Goal: Transaction & Acquisition: Obtain resource

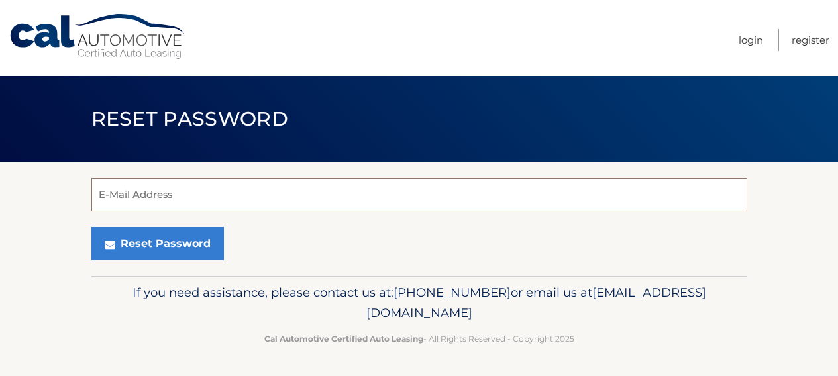
click at [268, 201] on input "E-Mail Address" at bounding box center [419, 194] width 656 height 33
type input "jayne.adamsky@gmail.com"
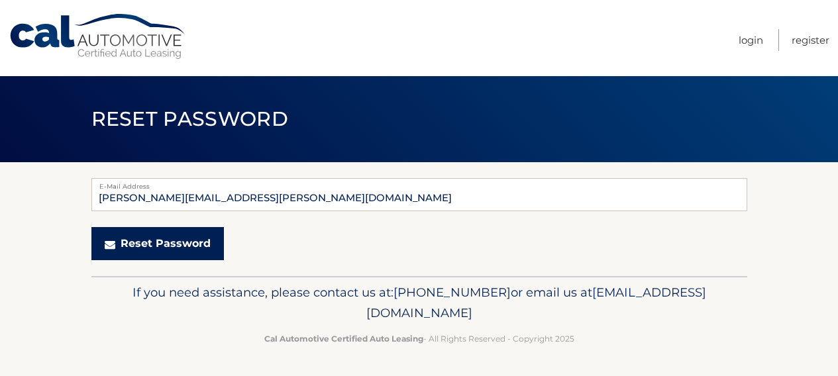
click at [180, 244] on button "Reset Password" at bounding box center [157, 243] width 133 height 33
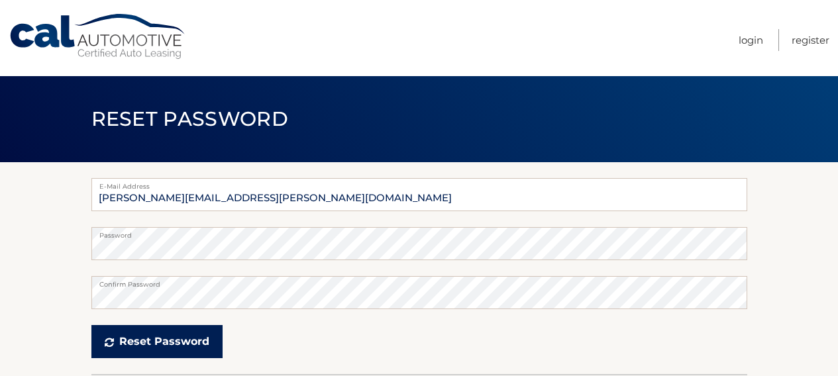
click at [139, 347] on button "Reset Password" at bounding box center [156, 341] width 131 height 33
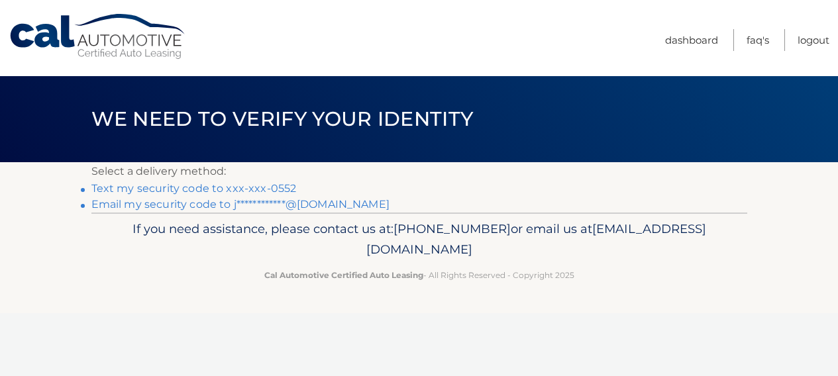
click at [274, 190] on link "Text my security code to xxx-xxx-0552" at bounding box center [193, 188] width 205 height 13
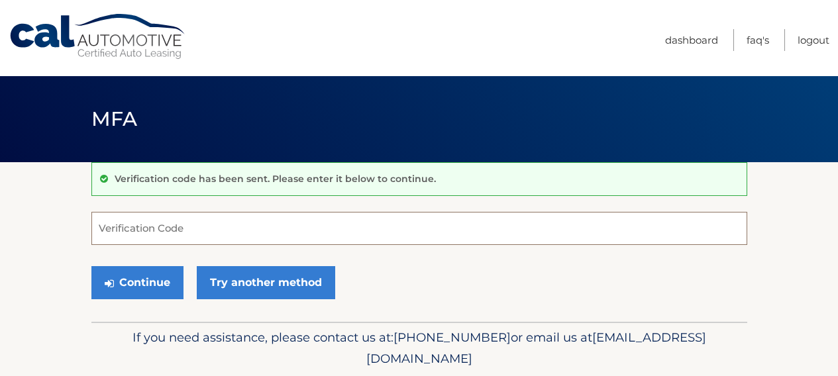
click at [250, 224] on input "Verification Code" at bounding box center [419, 228] width 656 height 33
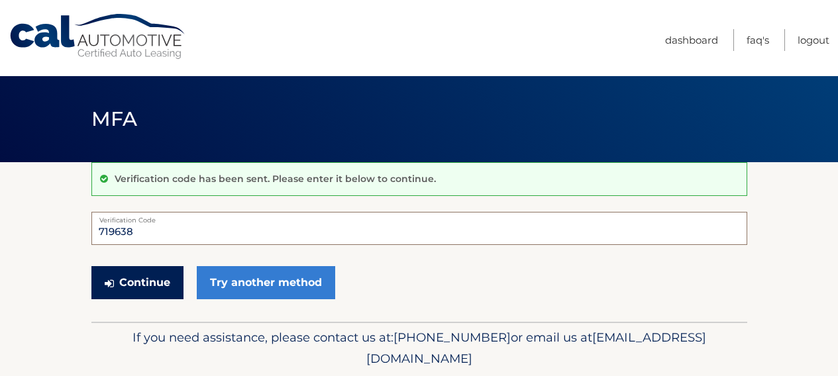
type input "719638"
click at [143, 278] on button "Continue" at bounding box center [137, 282] width 92 height 33
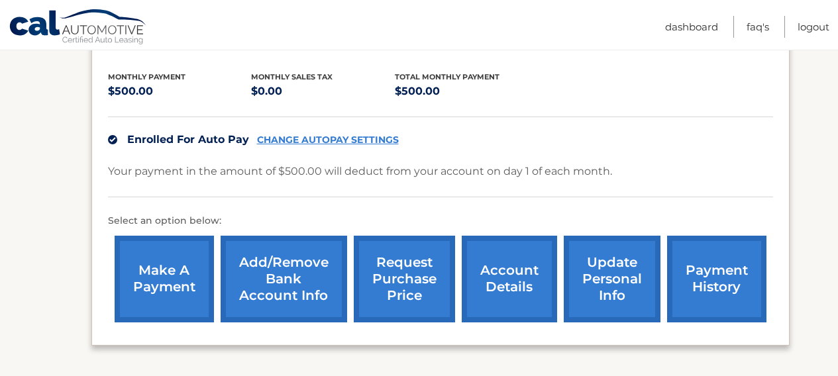
scroll to position [270, 0]
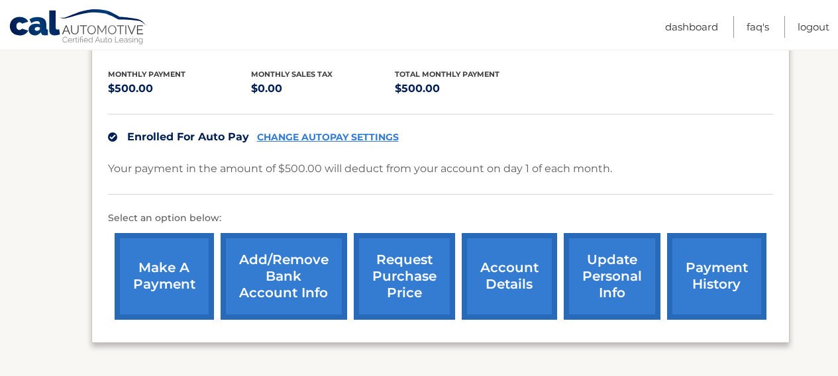
click at [416, 266] on link "request purchase price" at bounding box center [404, 276] width 101 height 87
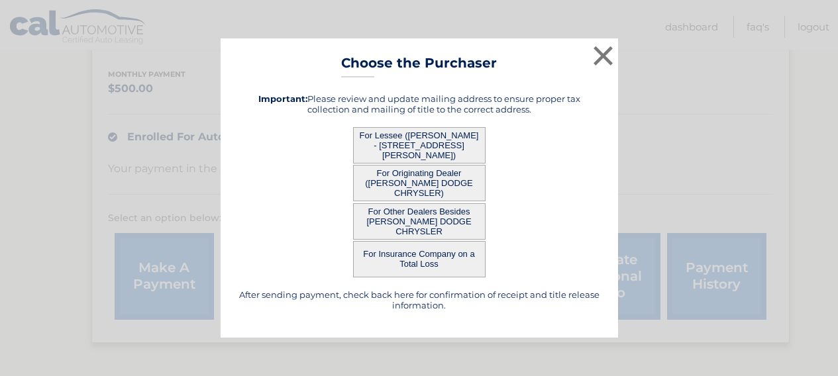
click at [445, 141] on button "For Lessee ([PERSON_NAME] - [STREET_ADDRESS][PERSON_NAME])" at bounding box center [419, 145] width 133 height 36
click at [443, 143] on button "For Lessee ([PERSON_NAME] - [STREET_ADDRESS][PERSON_NAME])" at bounding box center [419, 145] width 133 height 36
click at [409, 149] on button "For Lessee ([PERSON_NAME] - [STREET_ADDRESS][PERSON_NAME])" at bounding box center [419, 145] width 133 height 36
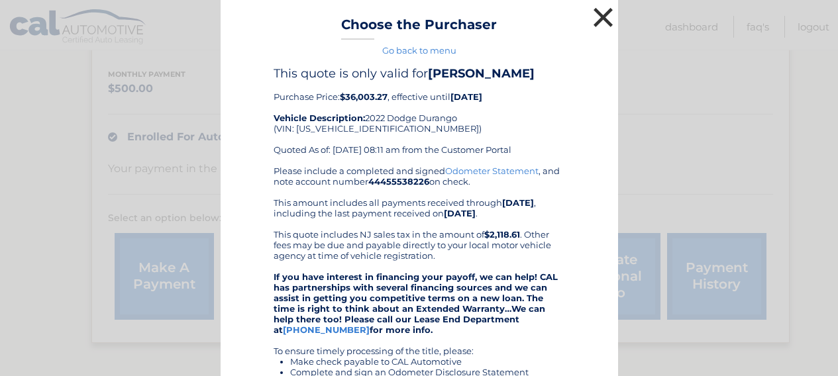
click at [604, 23] on button "×" at bounding box center [604, 17] width 27 height 27
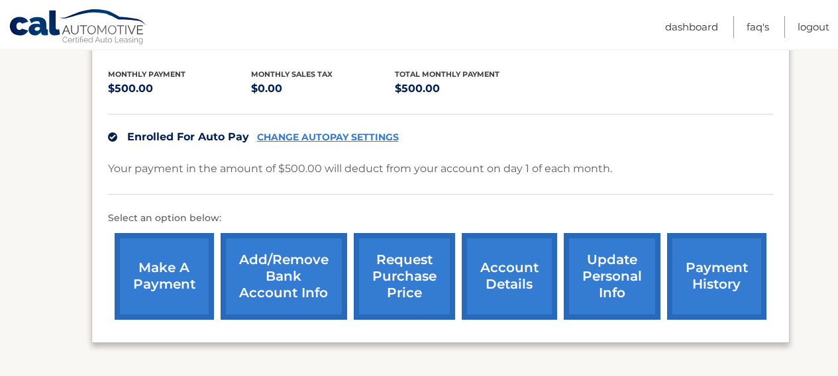
click at [412, 276] on link "request purchase price" at bounding box center [404, 276] width 101 height 87
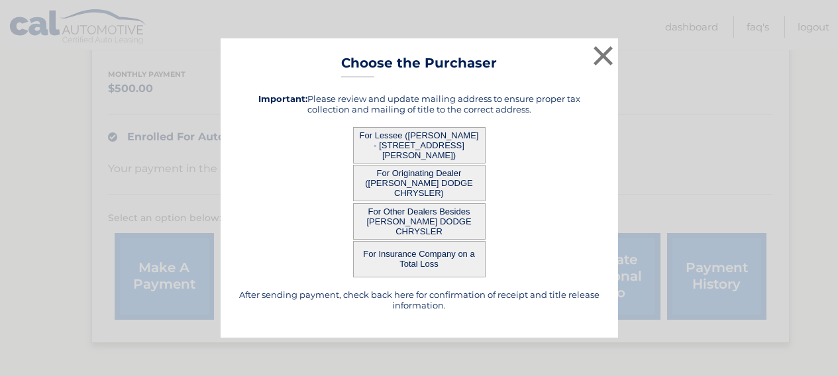
click at [442, 178] on button "For Originating Dealer (JOHNSON DODGE CHRYSLER)" at bounding box center [419, 183] width 133 height 36
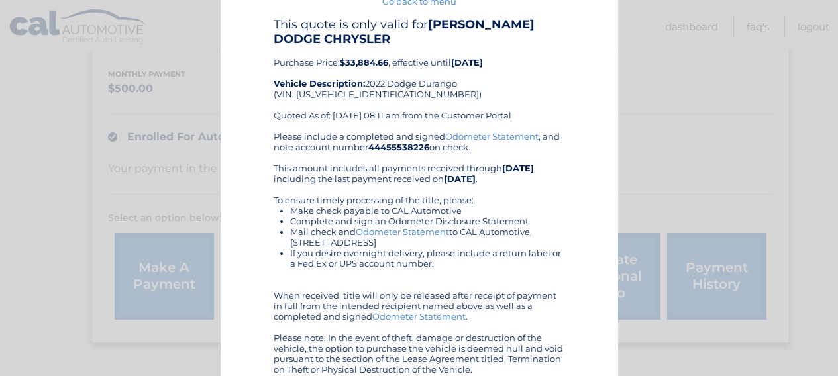
scroll to position [53, 0]
